Goal: Task Accomplishment & Management: Use online tool/utility

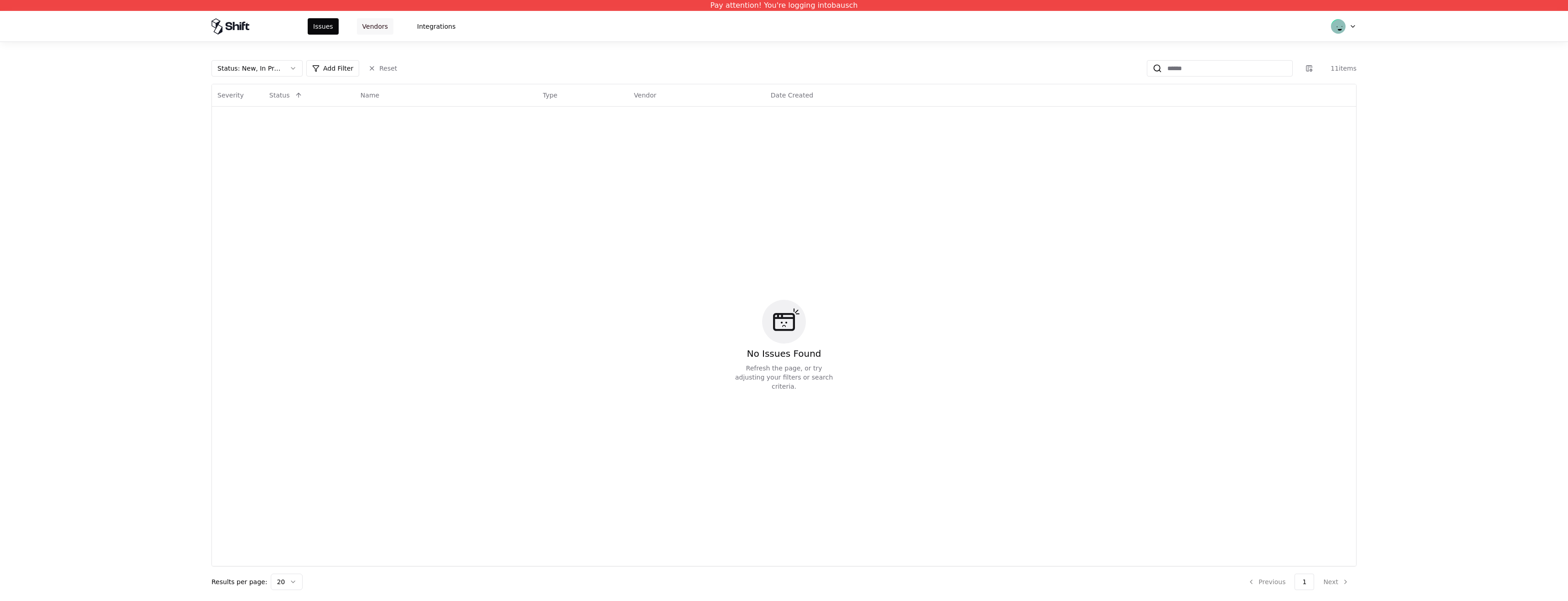
click at [384, 26] on button "Vendors" at bounding box center [375, 26] width 37 height 16
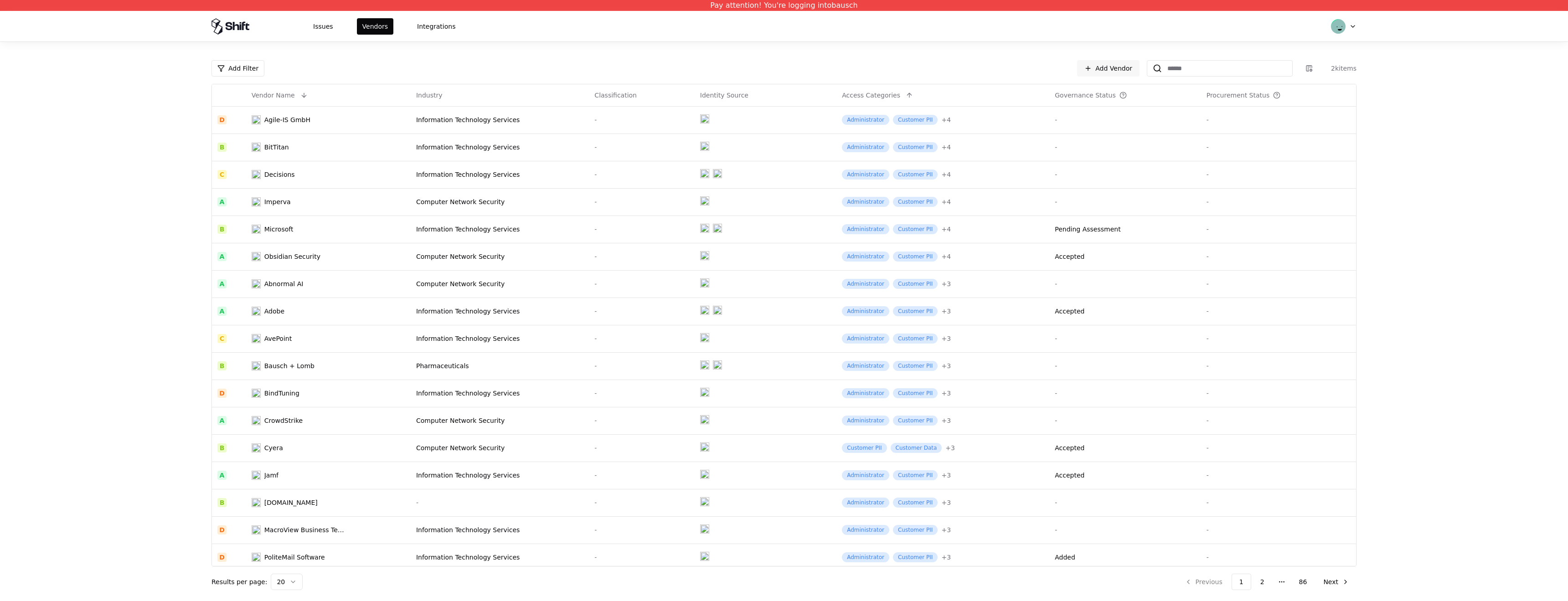
click at [1219, 55] on div "Add Filter Add Vendor 2k items Vendor Name Industry Classification Identity Sou…" at bounding box center [784, 321] width 1568 height 559
click at [1214, 68] on input at bounding box center [1227, 68] width 130 height 16
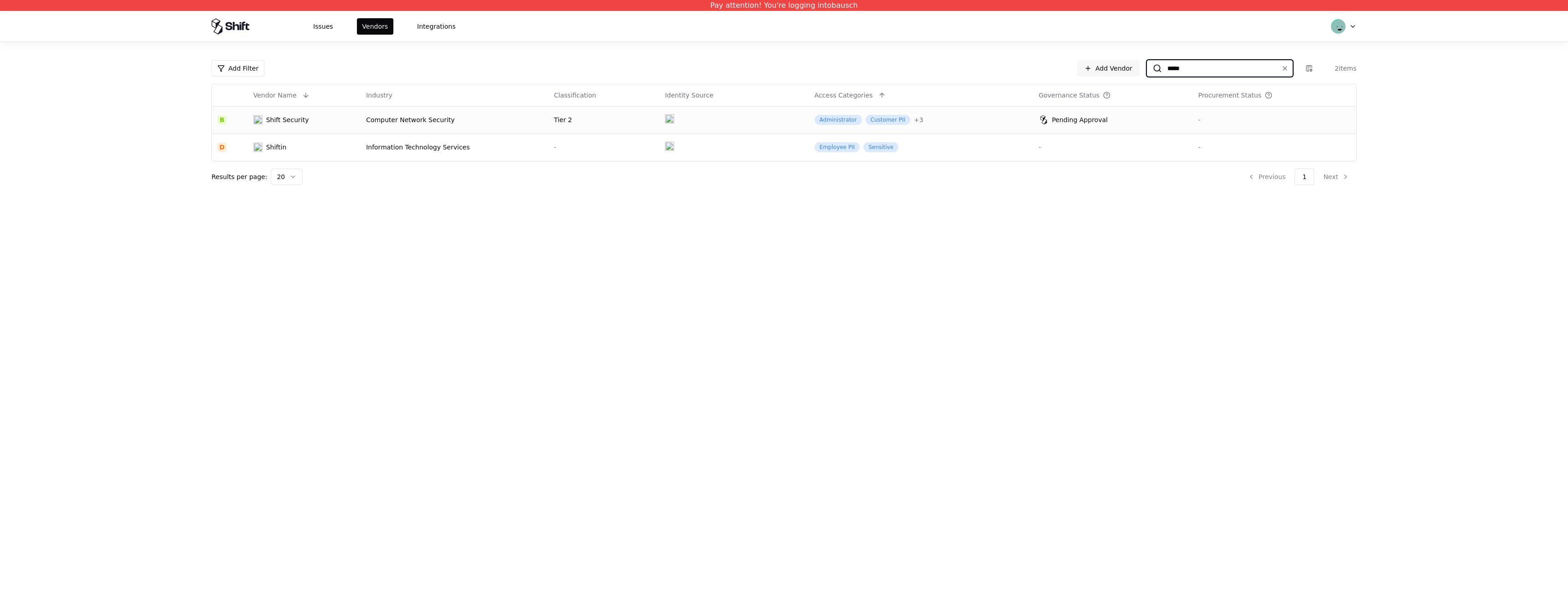
type input "*****"
click at [483, 118] on div "Computer Network Security" at bounding box center [454, 119] width 177 height 9
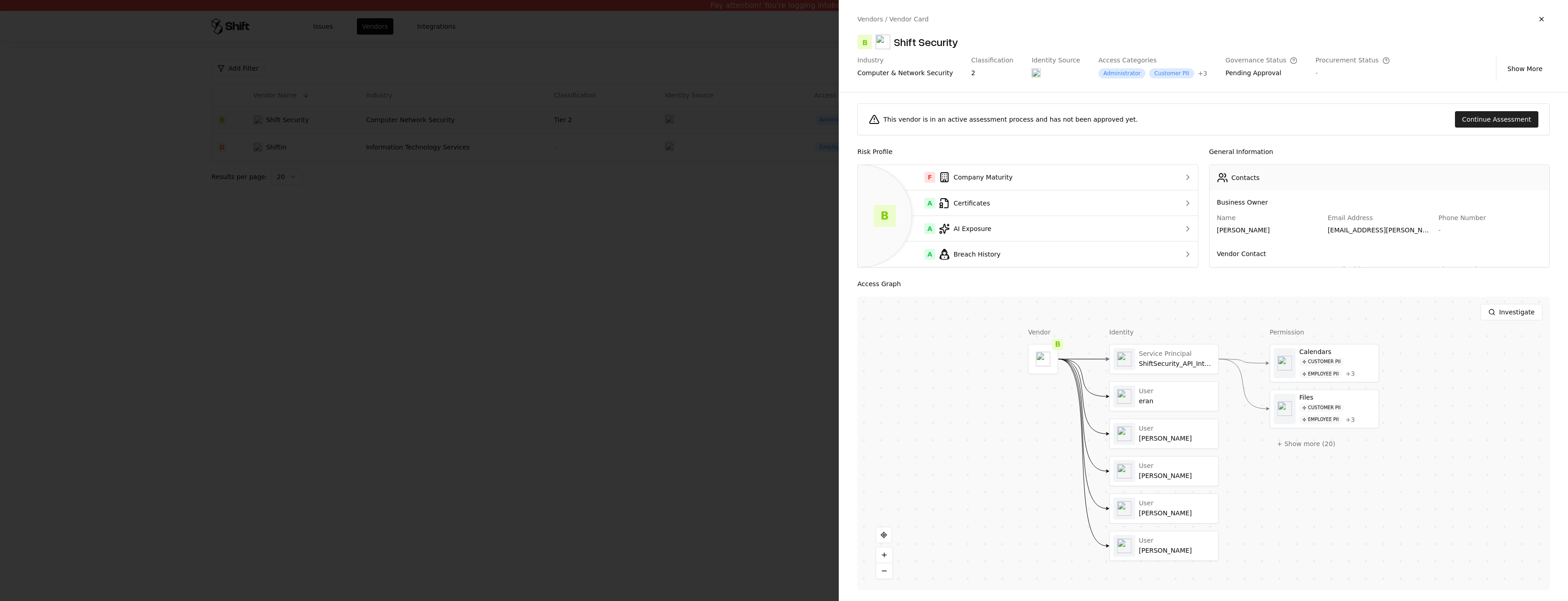
click at [1502, 115] on button "Continue Assessment" at bounding box center [1496, 119] width 83 height 16
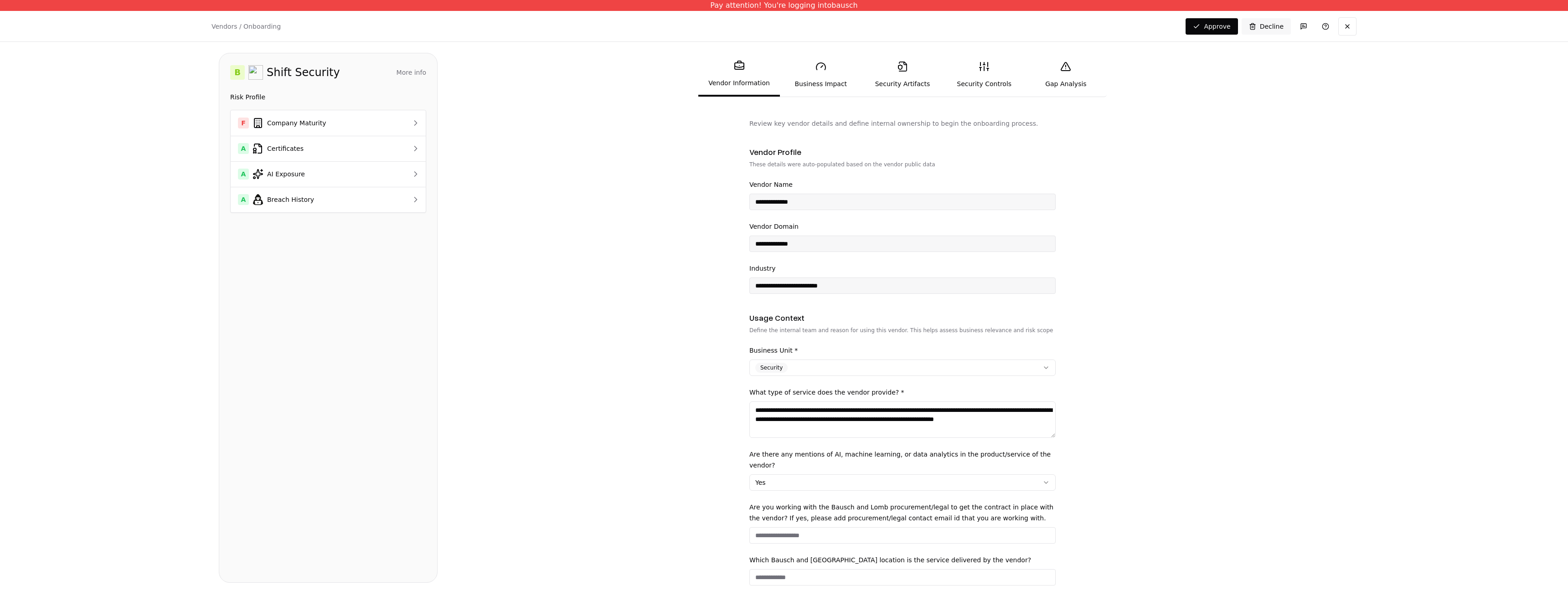
click at [911, 80] on link "Security Artifacts" at bounding box center [902, 74] width 82 height 42
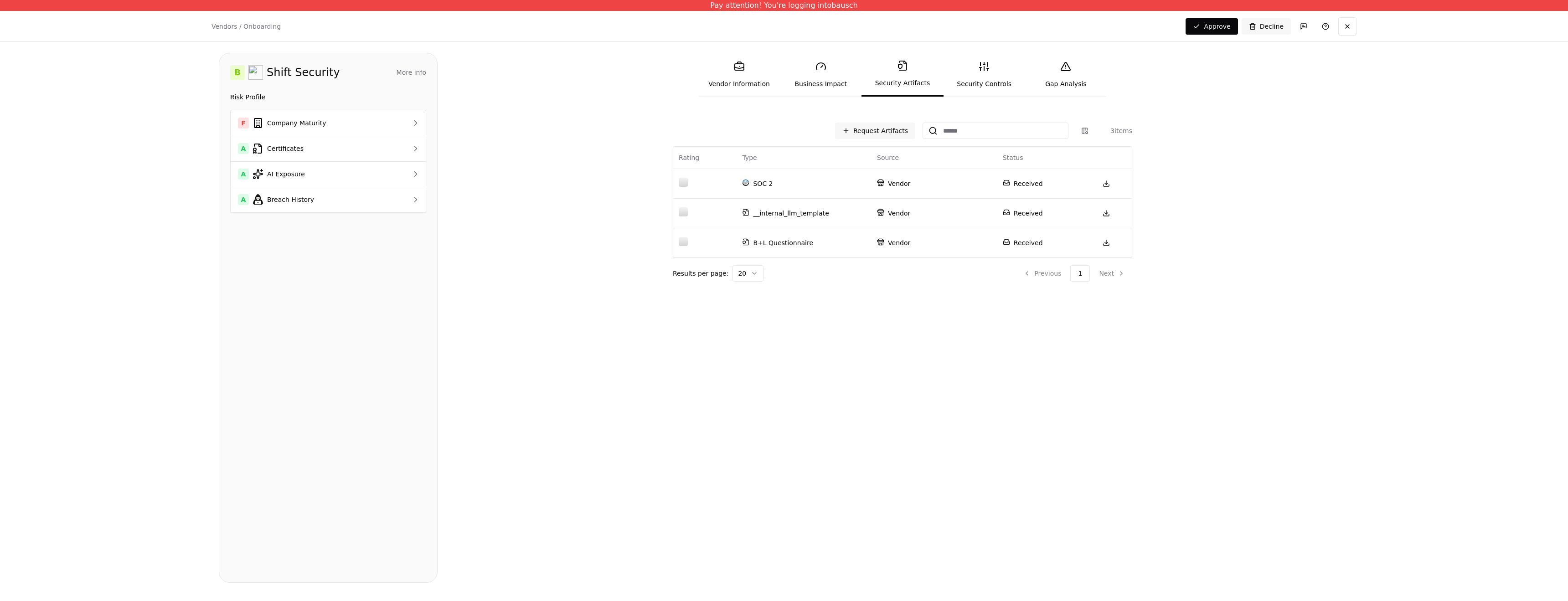
click at [828, 77] on link "Business Impact" at bounding box center [821, 74] width 82 height 42
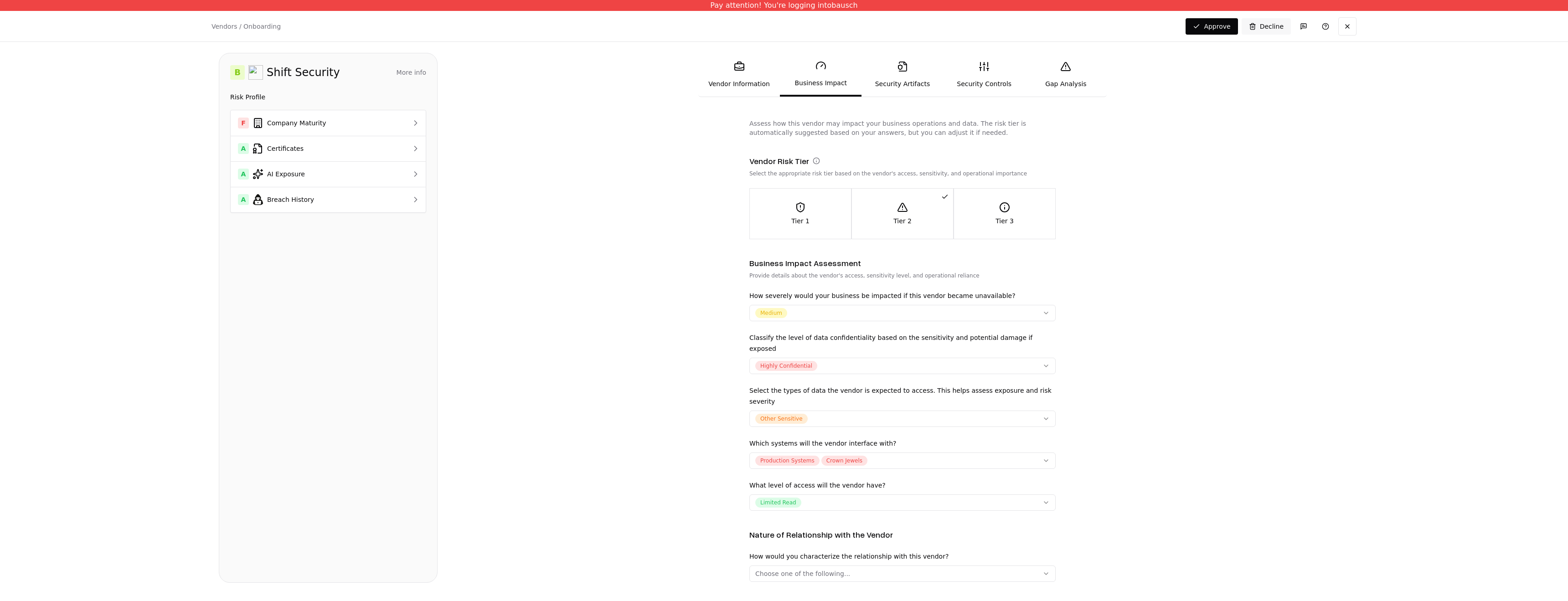
click at [966, 74] on link "Security Controls" at bounding box center [984, 74] width 82 height 42
